Goal: Task Accomplishment & Management: Use online tool/utility

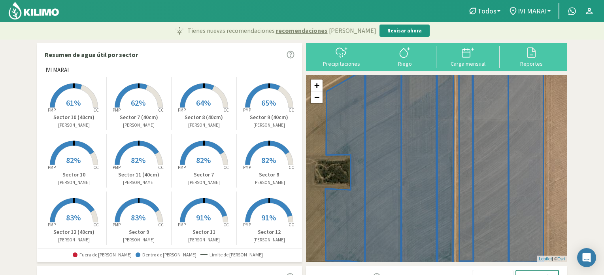
click at [136, 159] on span "82%" at bounding box center [138, 160] width 15 height 10
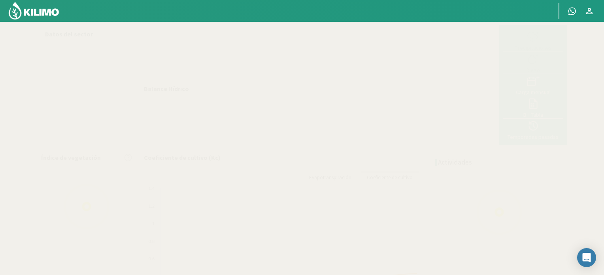
select select "3: Object"
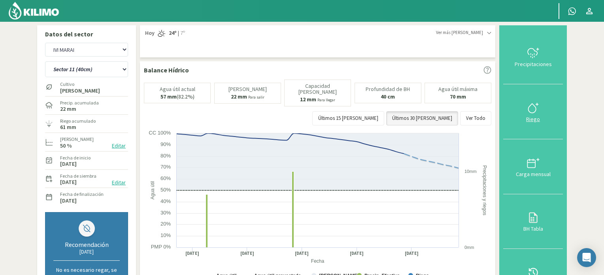
click at [528, 102] on icon at bounding box center [533, 108] width 13 height 13
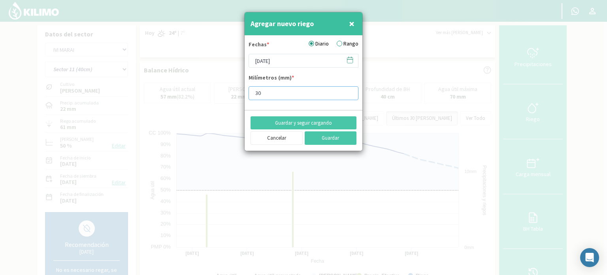
type input "30"
click at [349, 94] on input "30" at bounding box center [304, 93] width 110 height 14
click at [351, 59] on icon at bounding box center [350, 59] width 6 height 0
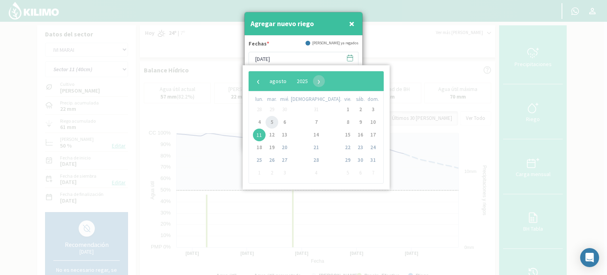
click at [273, 120] on span "5" at bounding box center [272, 122] width 13 height 13
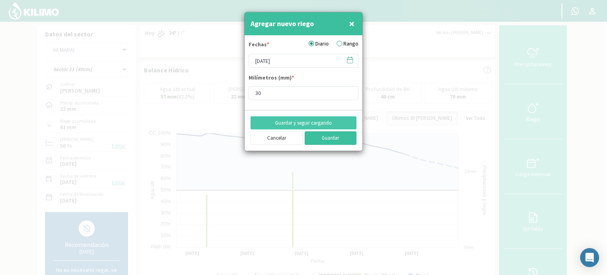
click at [346, 137] on button "Guardar" at bounding box center [331, 137] width 52 height 13
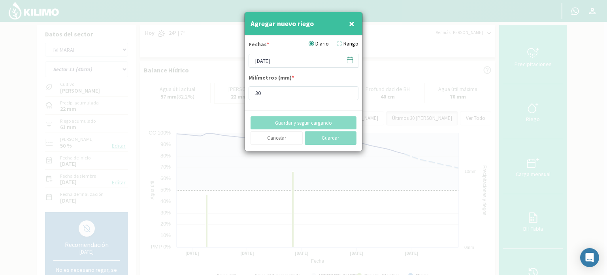
type input "[DATE]"
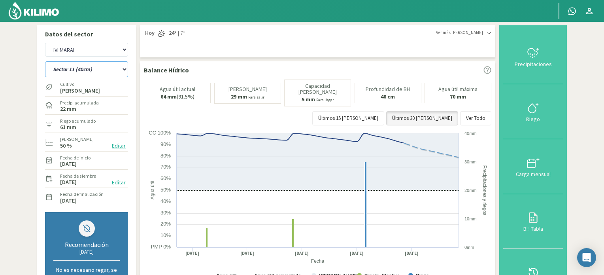
click at [125, 71] on select "Sector 10 Sector 10 (40cm) Sector 11 Sector 11 (40cm) Sector 12 Sector 12 (40cm…" at bounding box center [86, 69] width 83 height 16
select select "2: Object"
click at [45, 61] on select "Sector 10 Sector 10 (40cm) Sector 11 Sector 11 (40cm) Sector 12 Sector 12 (40cm…" at bounding box center [86, 69] width 83 height 16
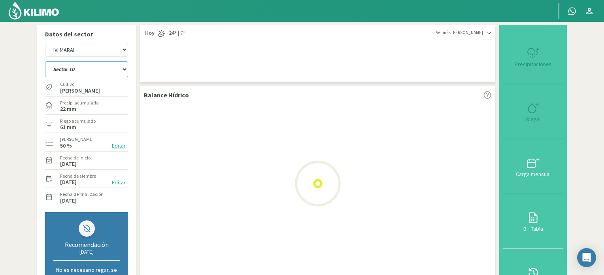
select select "2: Object"
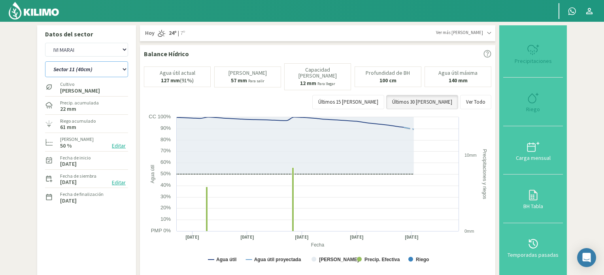
select select "14: Object"
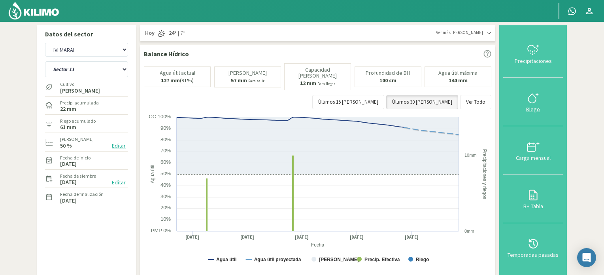
click at [531, 96] on icon at bounding box center [533, 98] width 13 height 13
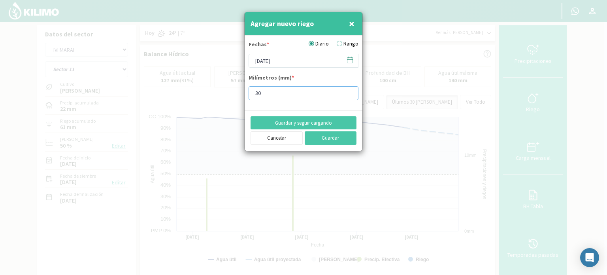
type input "30"
click at [349, 94] on input "30" at bounding box center [304, 93] width 110 height 14
click at [349, 58] on icon at bounding box center [350, 60] width 8 height 8
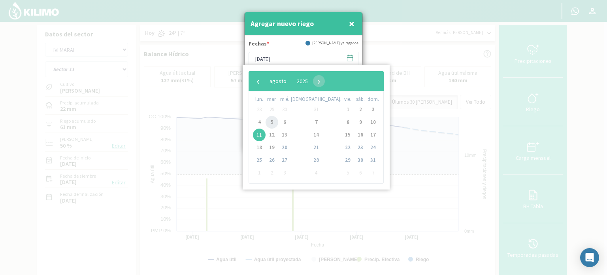
click at [274, 124] on span "5" at bounding box center [272, 122] width 13 height 13
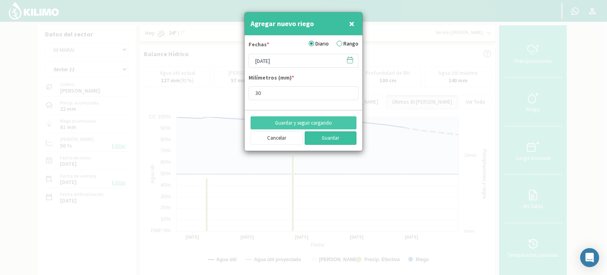
click at [322, 137] on button "Guardar" at bounding box center [331, 137] width 52 height 13
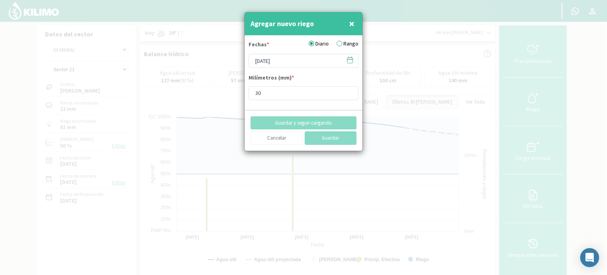
type input "[DATE]"
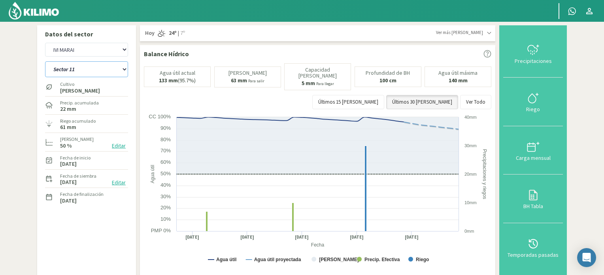
click at [124, 69] on select "Sector 10 Sector 10 (40cm) Sector 11 Sector 11 (40cm) Sector 12 Sector 12 (40cm…" at bounding box center [86, 69] width 83 height 16
select select "16: Object"
click at [45, 61] on select "Sector 10 Sector 10 (40cm) Sector 11 Sector 11 (40cm) Sector 12 Sector 12 (40cm…" at bounding box center [86, 69] width 83 height 16
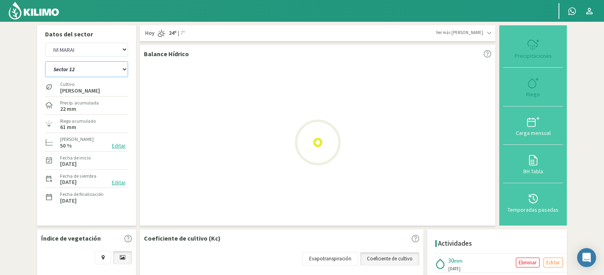
select select "4: Object"
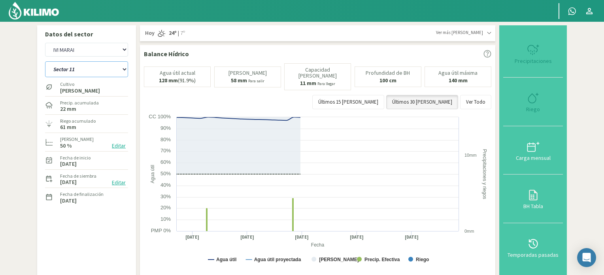
select select "28: Object"
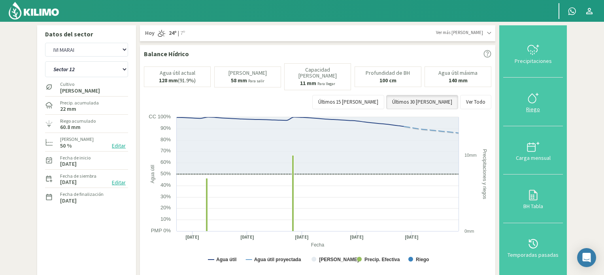
click at [535, 96] on icon at bounding box center [533, 98] width 13 height 13
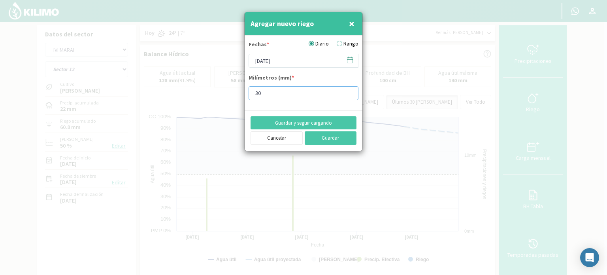
click at [349, 93] on input "30" at bounding box center [304, 93] width 110 height 14
click at [349, 93] on input "29" at bounding box center [304, 93] width 110 height 14
click at [349, 93] on input "28" at bounding box center [304, 93] width 110 height 14
click at [349, 93] on input "27" at bounding box center [304, 93] width 110 height 14
click at [349, 93] on input "26" at bounding box center [304, 93] width 110 height 14
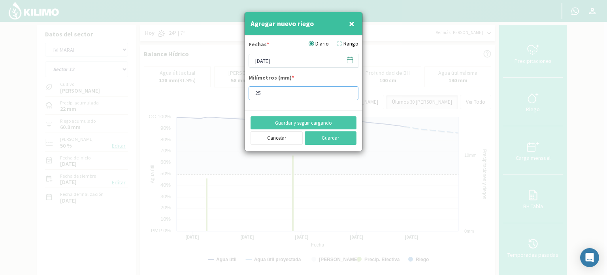
type input "25"
click at [349, 93] on input "25" at bounding box center [304, 93] width 110 height 14
click at [351, 60] on icon at bounding box center [350, 60] width 8 height 8
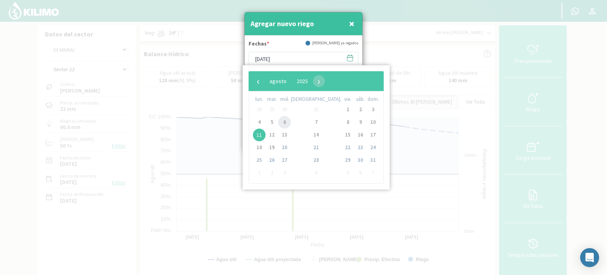
click at [288, 123] on span "6" at bounding box center [284, 122] width 13 height 13
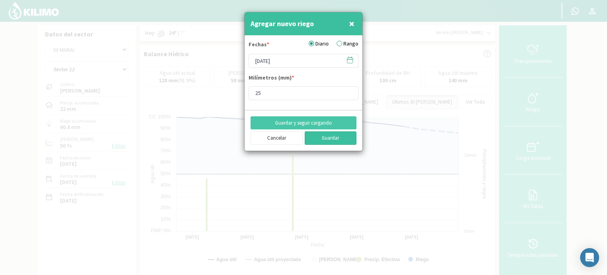
click at [321, 134] on button "Guardar" at bounding box center [331, 137] width 52 height 13
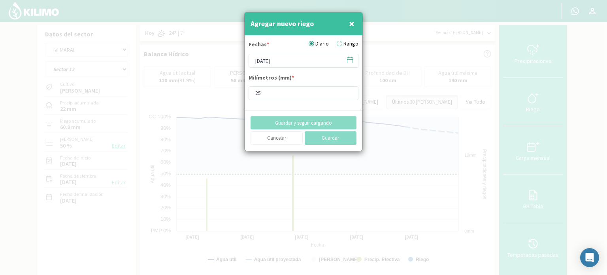
type input "[DATE]"
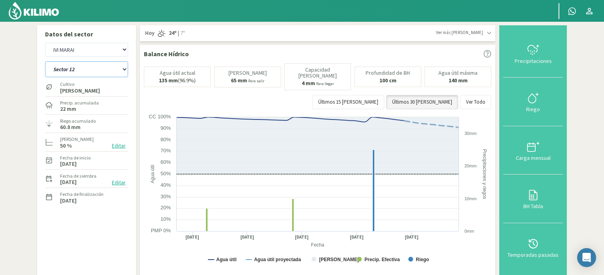
click at [124, 68] on select "Sector 10 Sector 10 (40cm) Sector 11 Sector 11 (40cm) Sector 12 Sector 12 (40cm…" at bounding box center [86, 69] width 83 height 16
select select "29: Object"
click at [45, 61] on select "Sector 10 Sector 10 (40cm) Sector 11 Sector 11 (40cm) Sector 12 Sector 12 (40cm…" at bounding box center [86, 69] width 83 height 16
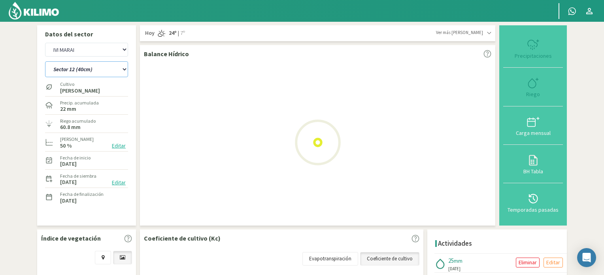
select select "6: Object"
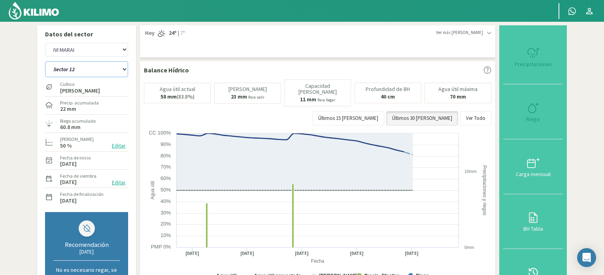
select select "41: Object"
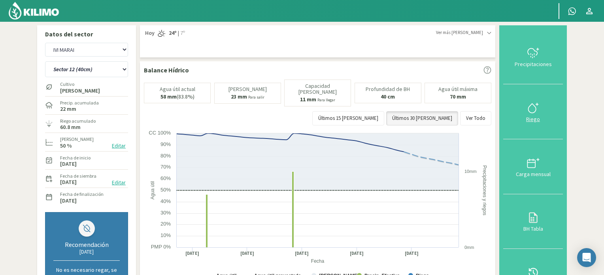
click at [534, 108] on icon at bounding box center [533, 108] width 13 height 13
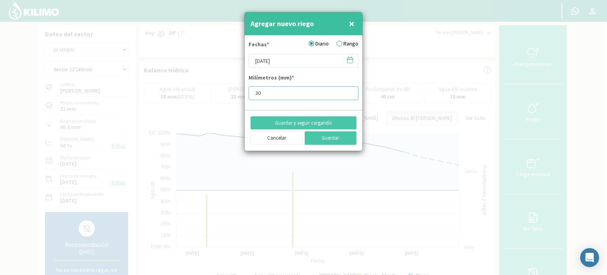
click at [347, 94] on input "30" at bounding box center [304, 93] width 110 height 14
click at [347, 94] on input "29" at bounding box center [304, 93] width 110 height 14
click at [347, 94] on input "28" at bounding box center [304, 93] width 110 height 14
click at [347, 94] on input "27" at bounding box center [304, 93] width 110 height 14
click at [347, 94] on input "26" at bounding box center [304, 93] width 110 height 14
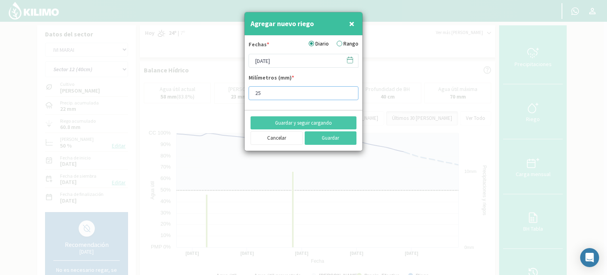
click at [347, 94] on input "25" at bounding box center [304, 93] width 110 height 14
click at [347, 94] on input "24" at bounding box center [304, 93] width 110 height 14
type input "25"
click at [349, 90] on input "25" at bounding box center [304, 93] width 110 height 14
click at [347, 62] on icon at bounding box center [350, 60] width 8 height 8
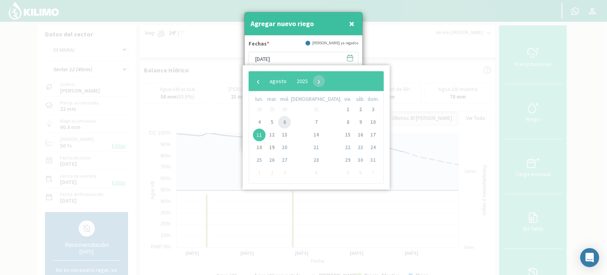
click at [290, 121] on span "6" at bounding box center [284, 122] width 13 height 13
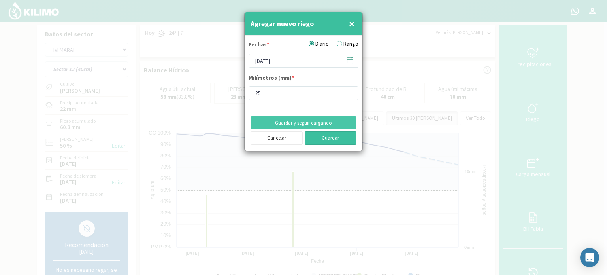
click at [313, 137] on button "Guardar" at bounding box center [331, 137] width 52 height 13
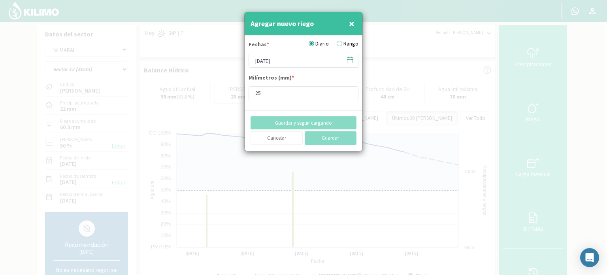
type input "[DATE]"
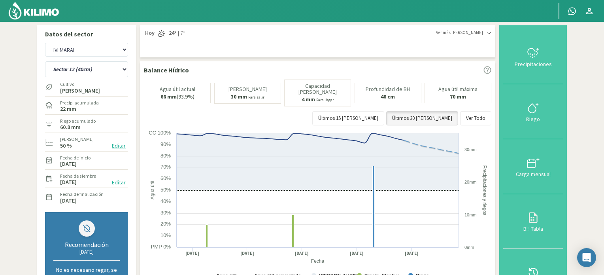
click at [51, 12] on img at bounding box center [34, 10] width 52 height 19
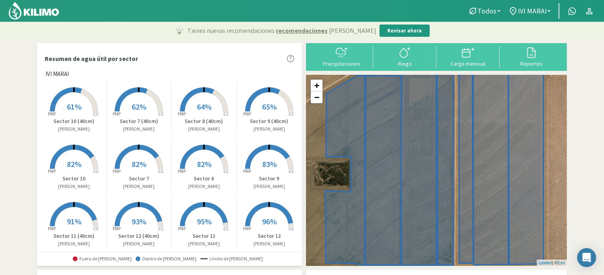
click at [70, 109] on span "61%" at bounding box center [74, 107] width 15 height 10
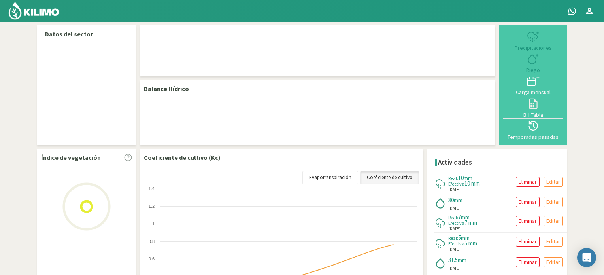
select select "1: Object"
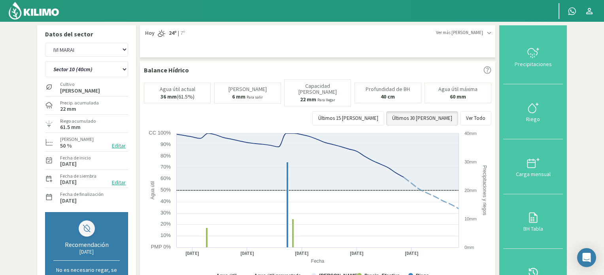
click at [40, 12] on img at bounding box center [34, 10] width 52 height 19
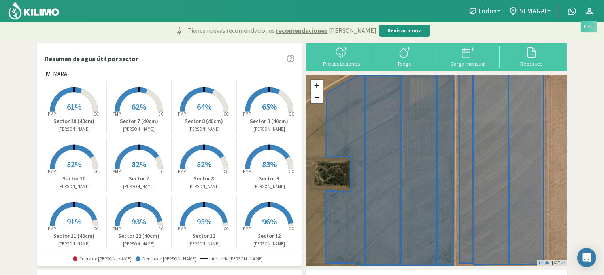
click at [589, 12] on icon at bounding box center [588, 10] width 9 height 9
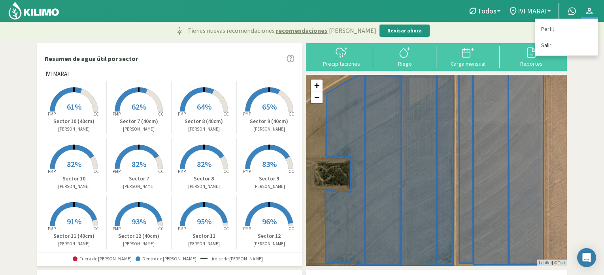
click at [549, 42] on link "Salir" at bounding box center [566, 45] width 62 height 16
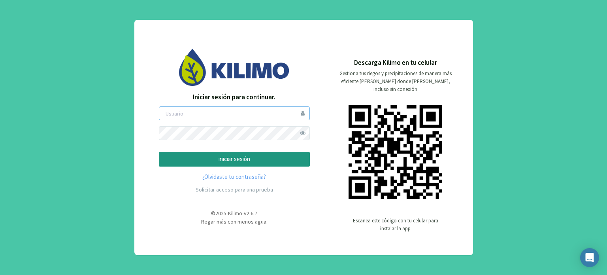
type input "boccolini"
